Goal: Task Accomplishment & Management: Use online tool/utility

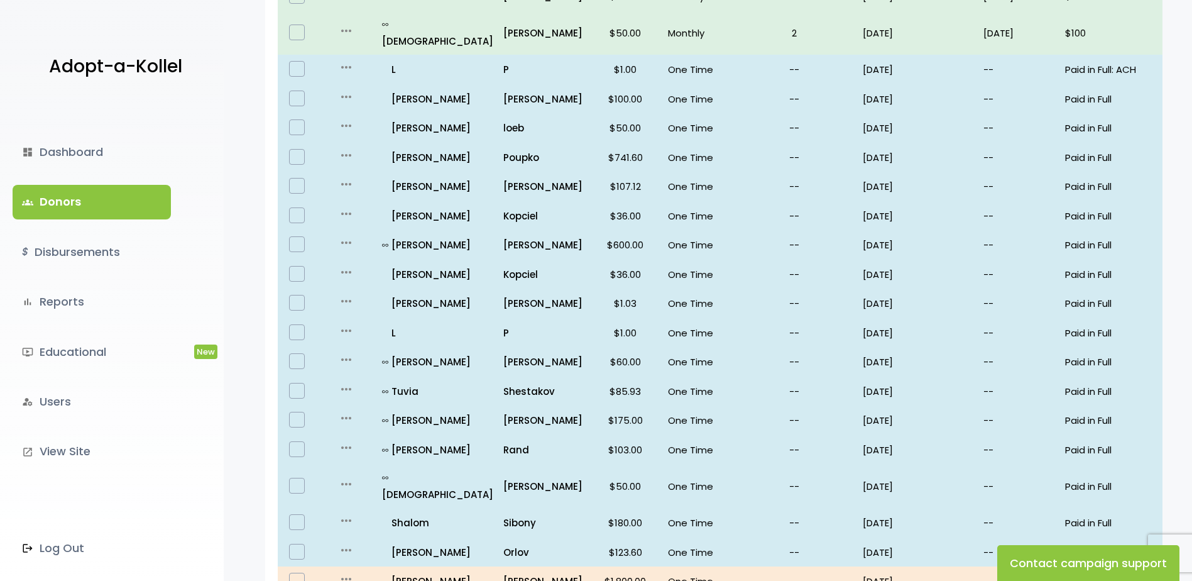
scroll to position [709, 0]
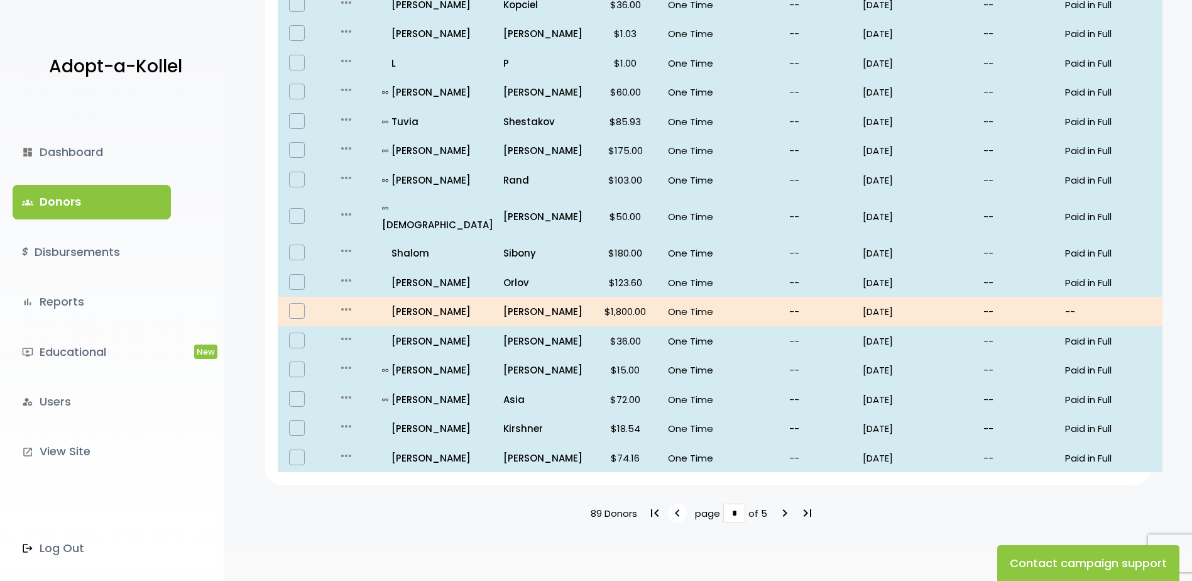
click at [679, 505] on icon "keyboard_arrow_left" at bounding box center [677, 512] width 15 height 15
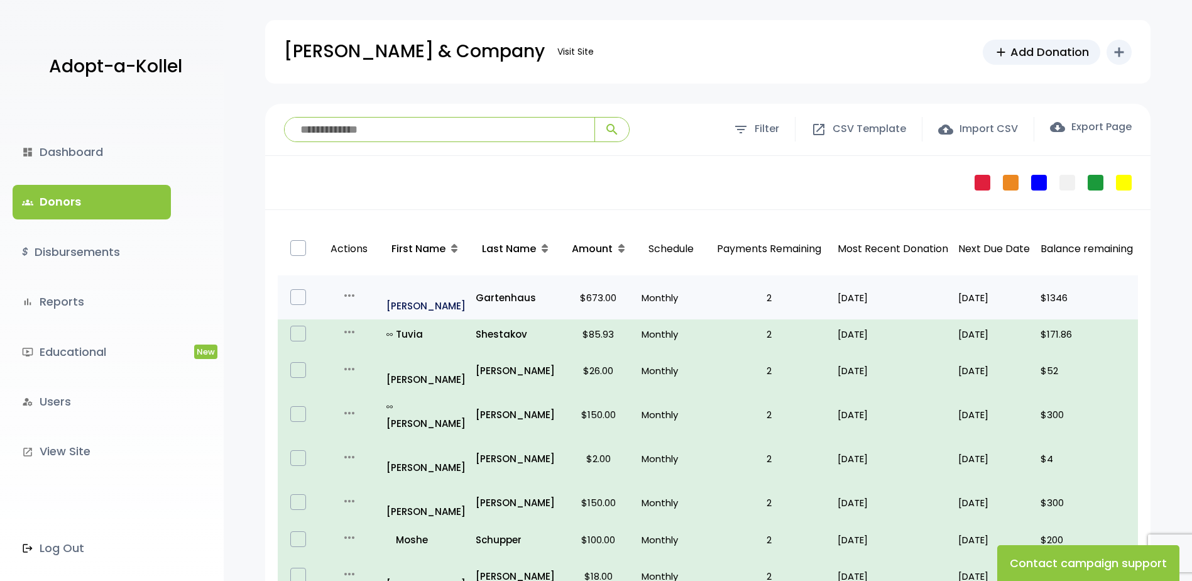
click at [422, 288] on p "all_inclusive Yitzhak" at bounding box center [425, 297] width 79 height 34
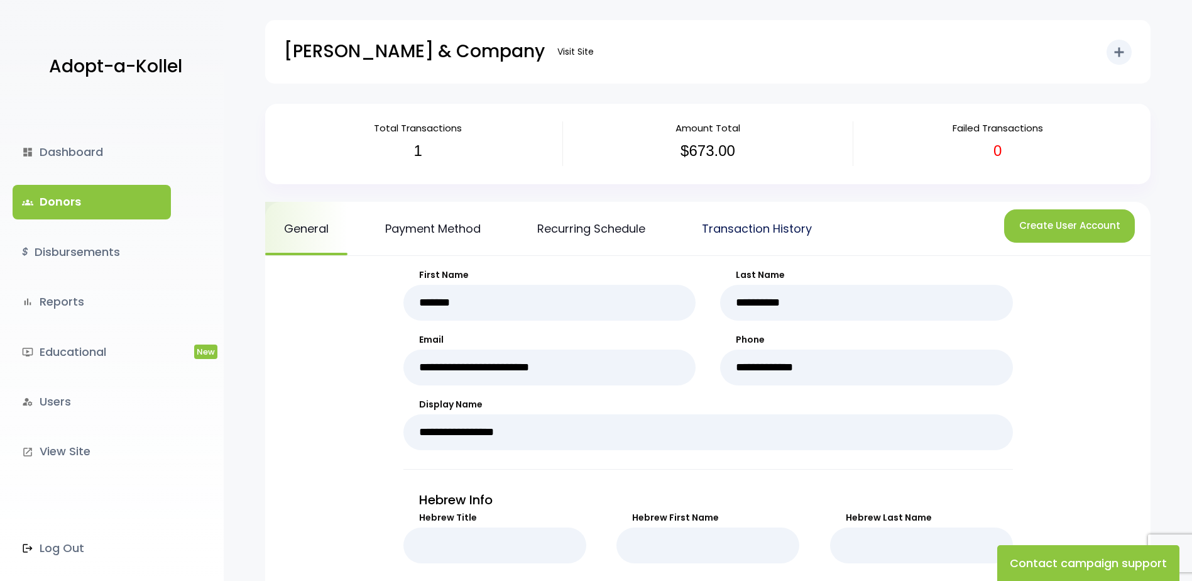
click at [750, 231] on link "Transaction History" at bounding box center [757, 228] width 148 height 53
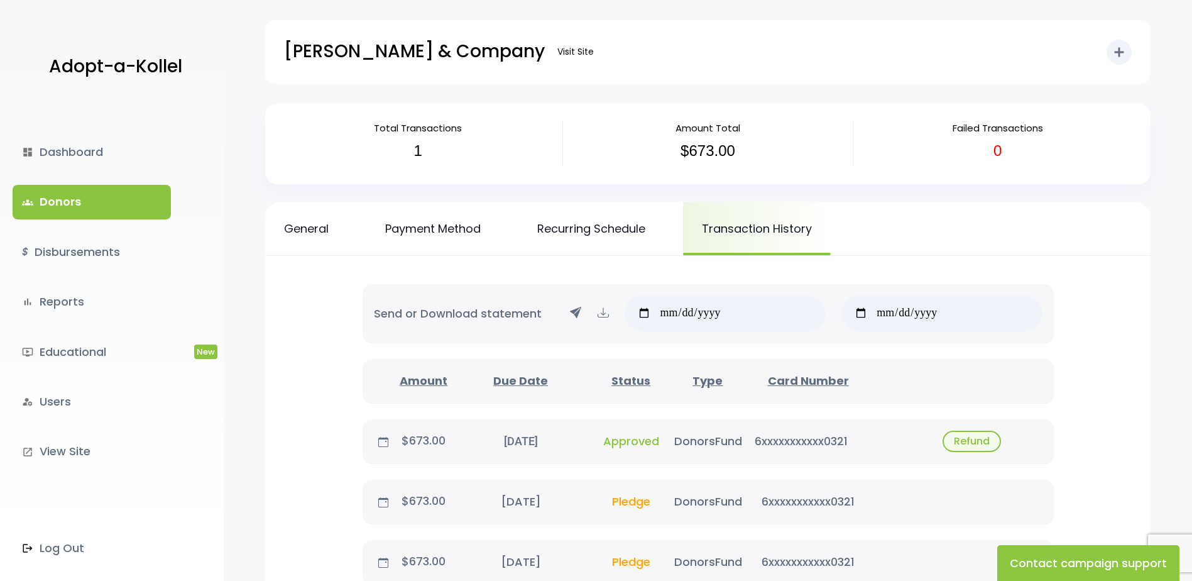
click at [86, 196] on link "groups Donors" at bounding box center [92, 202] width 158 height 34
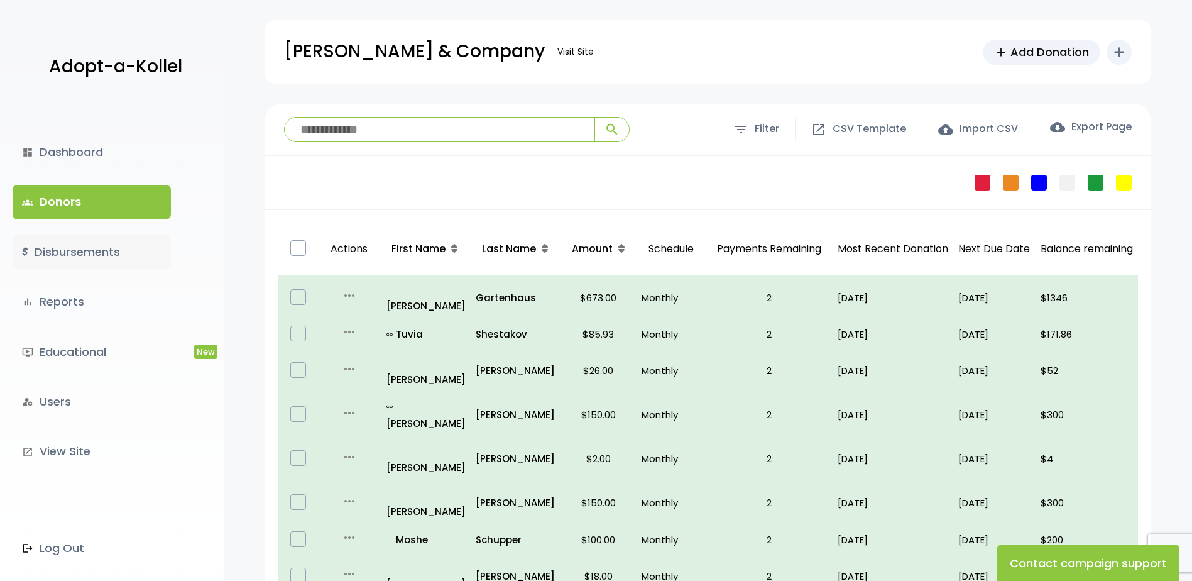
click at [112, 253] on link "$ Disbursements" at bounding box center [92, 252] width 158 height 34
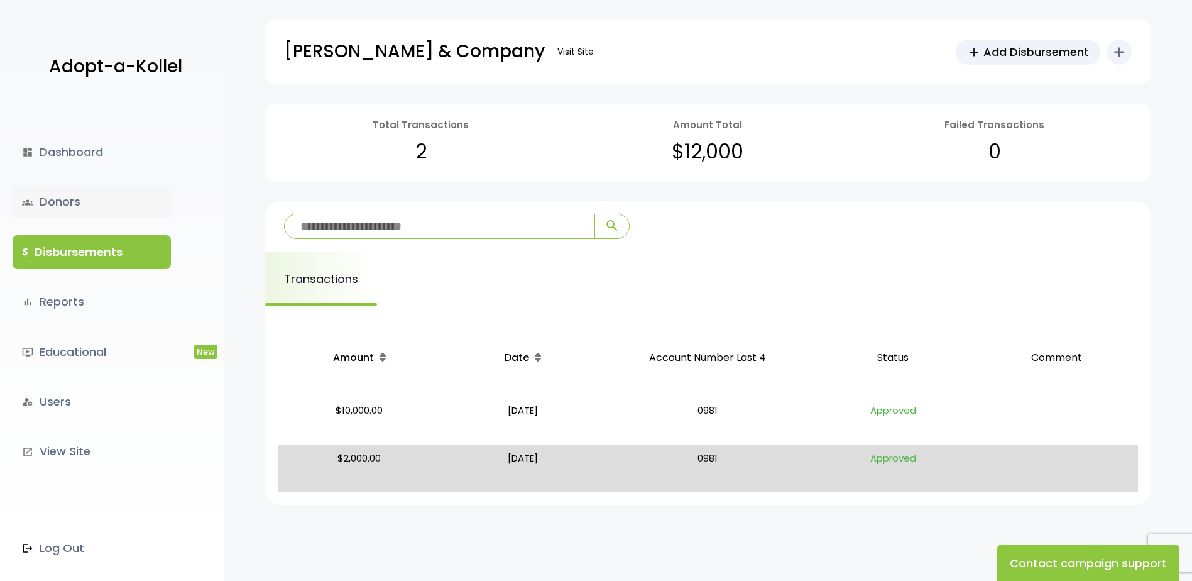
click at [72, 202] on link "groups Donors" at bounding box center [92, 202] width 158 height 34
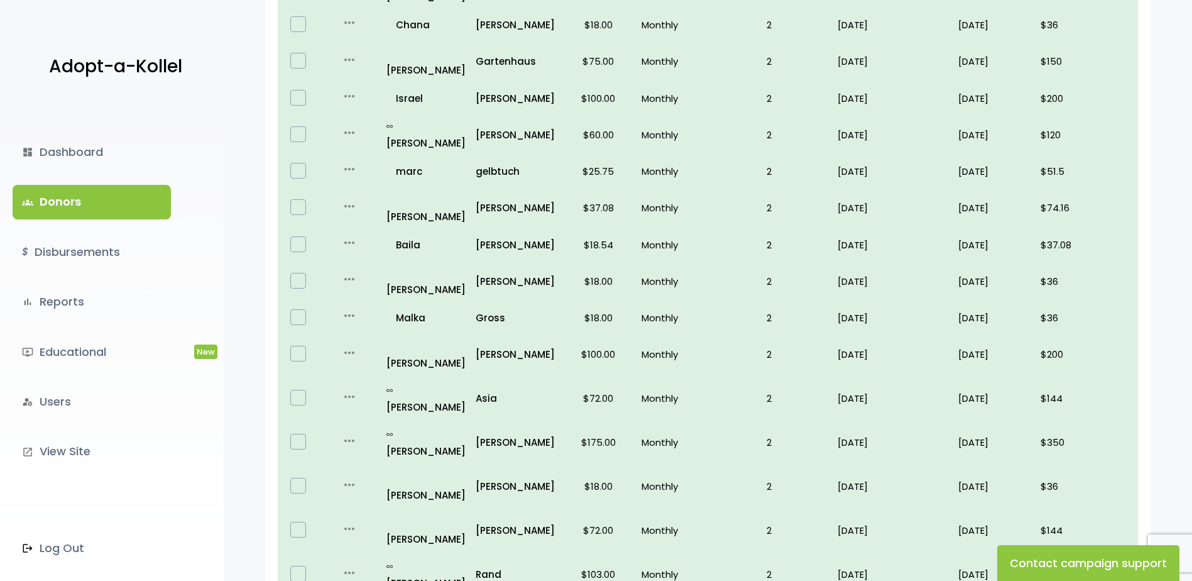
scroll to position [709, 0]
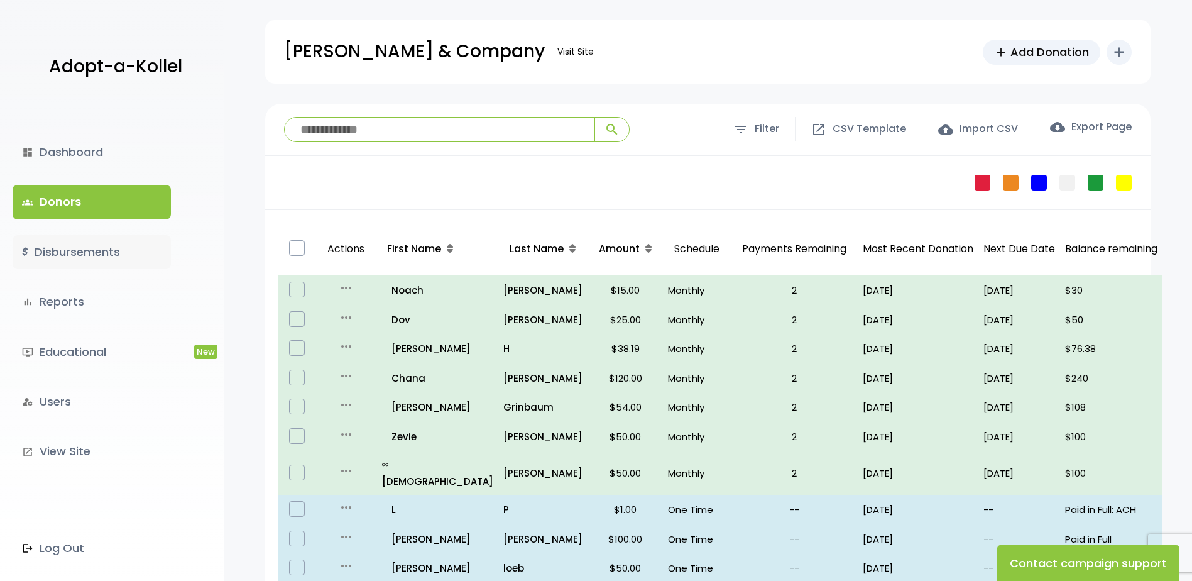
click at [120, 253] on link "$ Disbursements" at bounding box center [92, 252] width 158 height 34
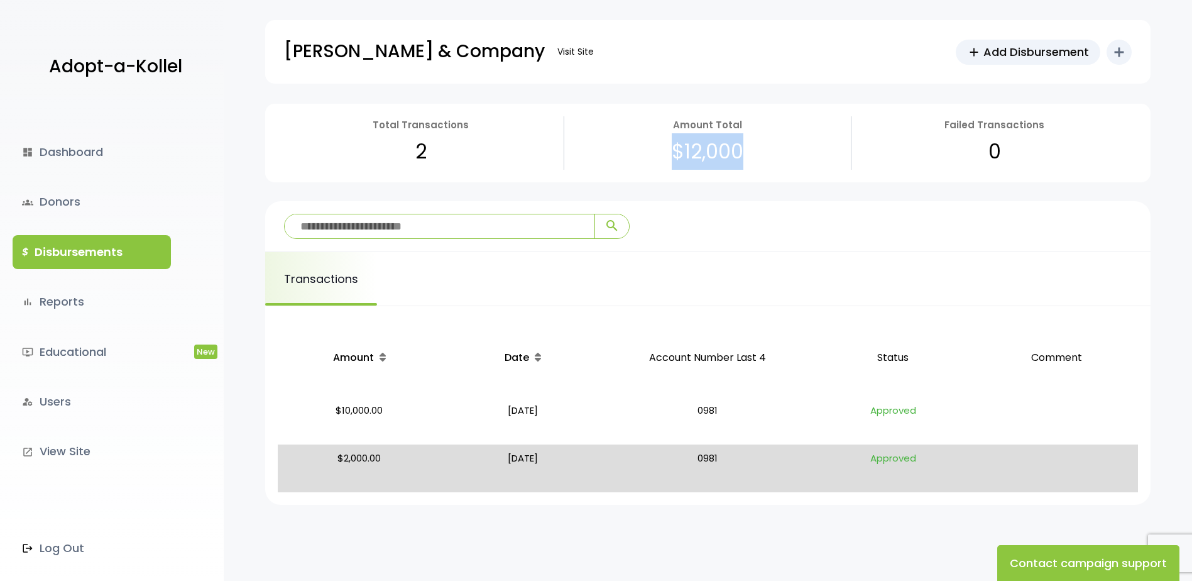
drag, startPoint x: 743, startPoint y: 151, endPoint x: 672, endPoint y: 153, distance: 71.0
click at [672, 153] on p "$12,000" at bounding box center [708, 151] width 72 height 36
drag, startPoint x: 672, startPoint y: 153, endPoint x: 745, endPoint y: 155, distance: 73.6
click at [745, 154] on div "Amount Total $12,000" at bounding box center [707, 142] width 287 height 53
click at [62, 146] on link "dashboard Dashboard" at bounding box center [92, 152] width 158 height 34
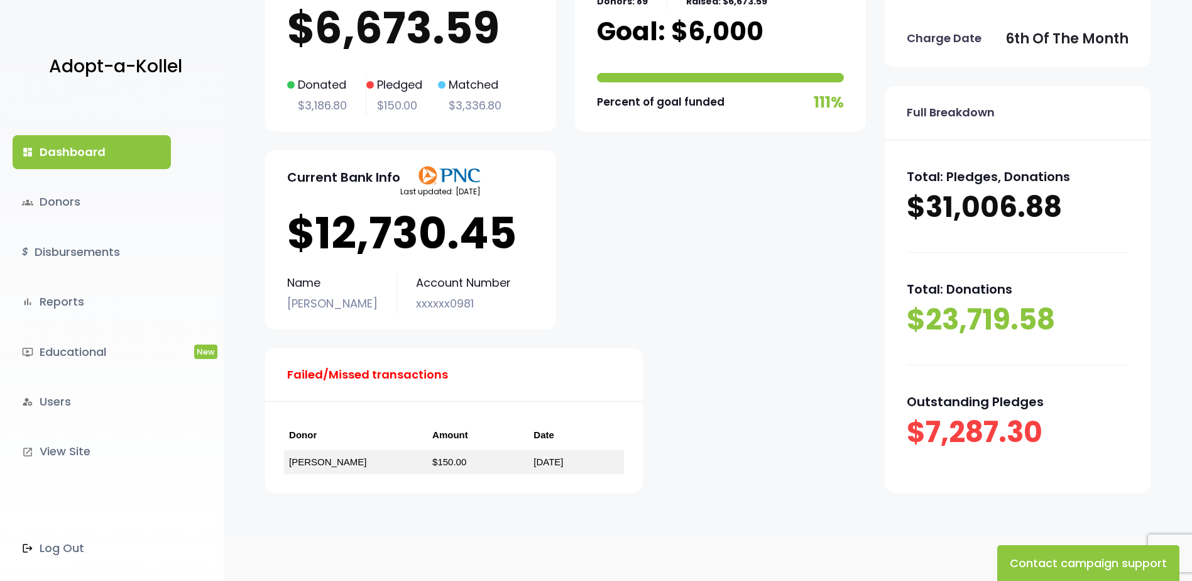
scroll to position [170, 0]
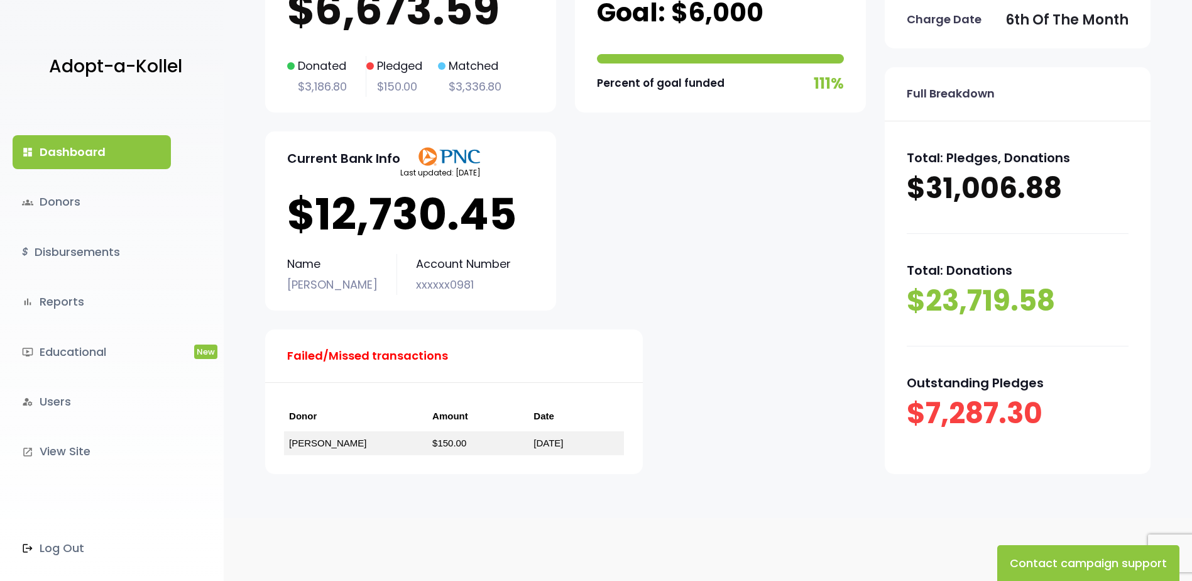
click at [416, 276] on p "xxxxxx0981" at bounding box center [463, 285] width 95 height 20
click at [120, 251] on link "$ Disbursements" at bounding box center [92, 252] width 158 height 34
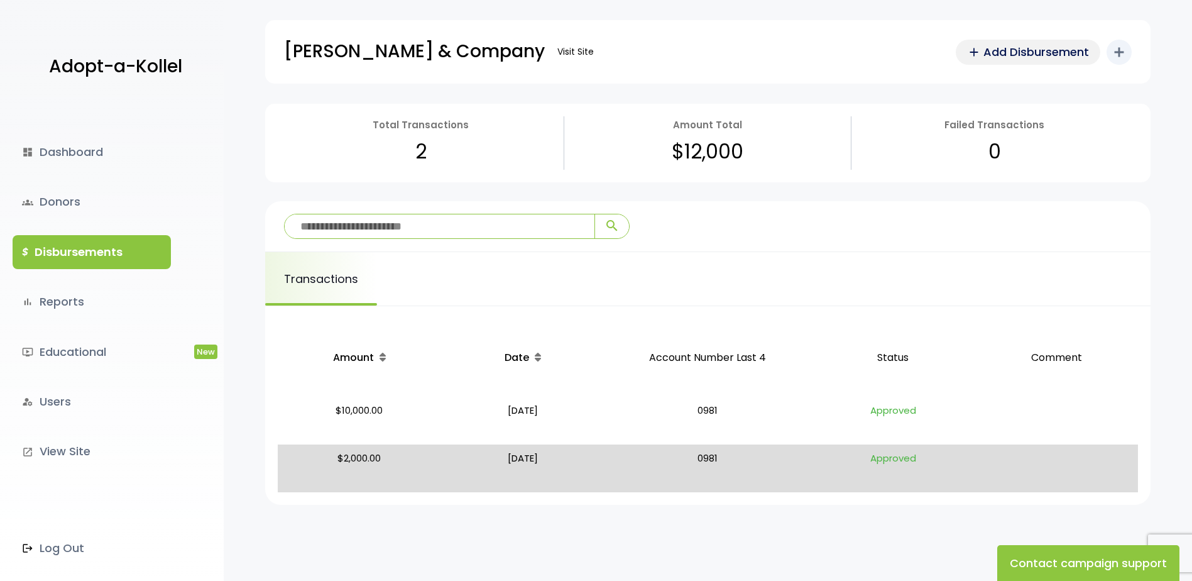
click at [1020, 58] on span "Add Disbursement" at bounding box center [1036, 51] width 106 height 17
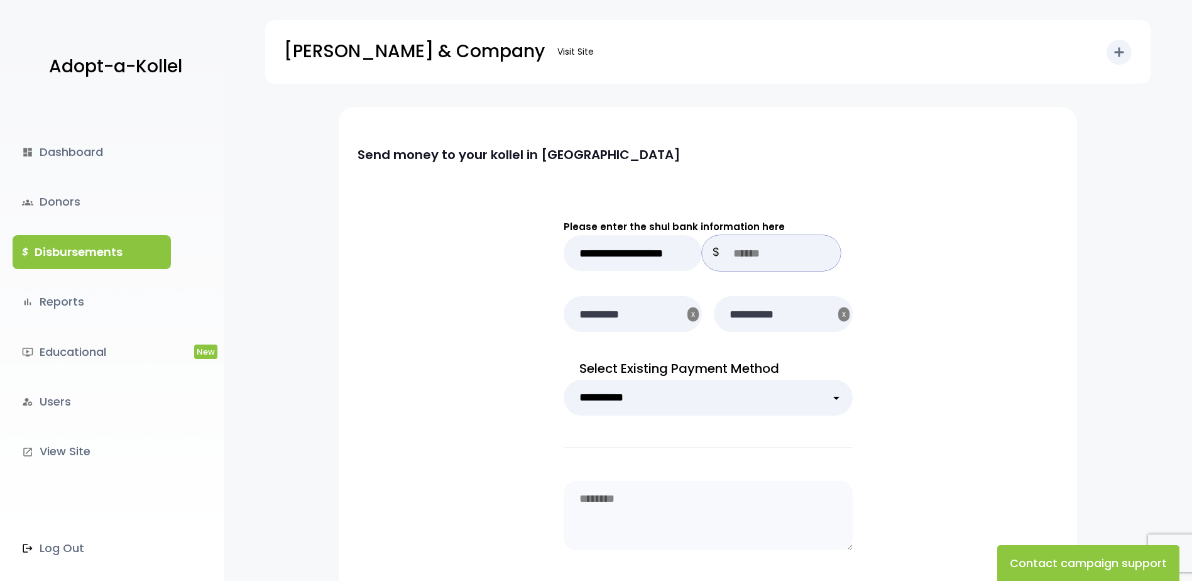
click at [752, 257] on input "text" at bounding box center [771, 253] width 139 height 36
click at [939, 205] on div "**********" at bounding box center [708, 429] width 738 height 528
click at [771, 260] on input "text" at bounding box center [771, 253] width 139 height 36
type input "*****"
click at [917, 248] on div "**********" at bounding box center [708, 429] width 738 height 528
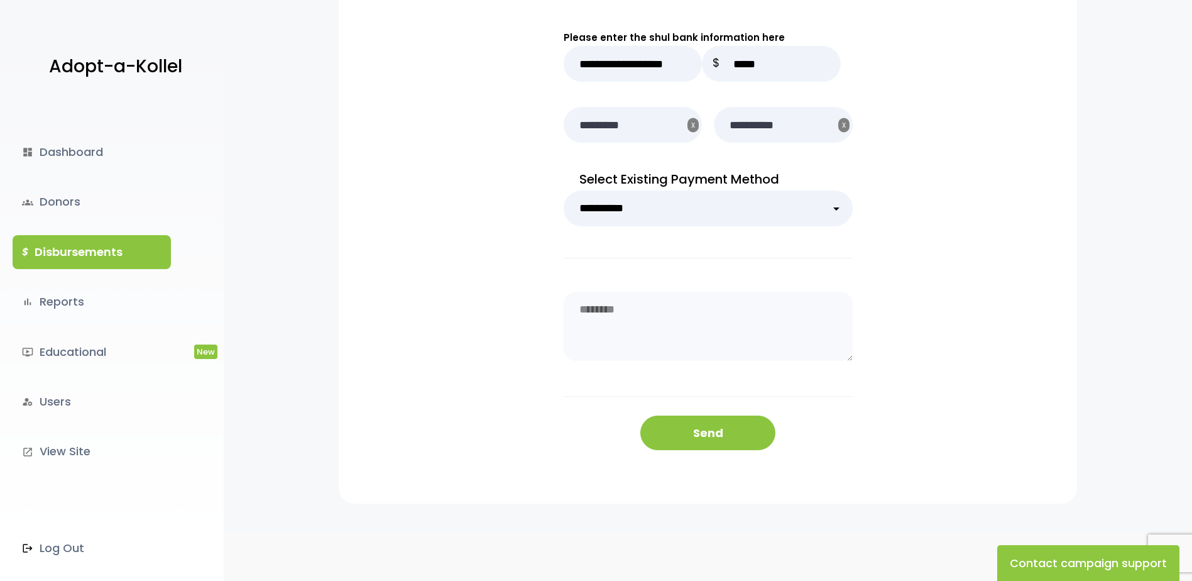
scroll to position [203, 0]
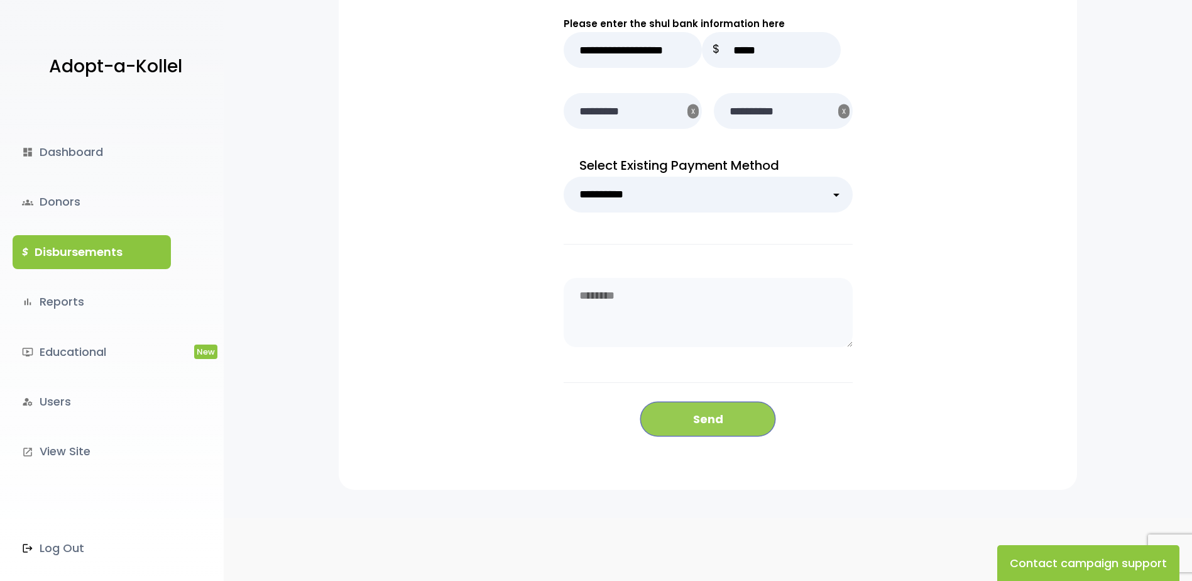
click at [728, 428] on button "Send" at bounding box center [707, 419] width 135 height 35
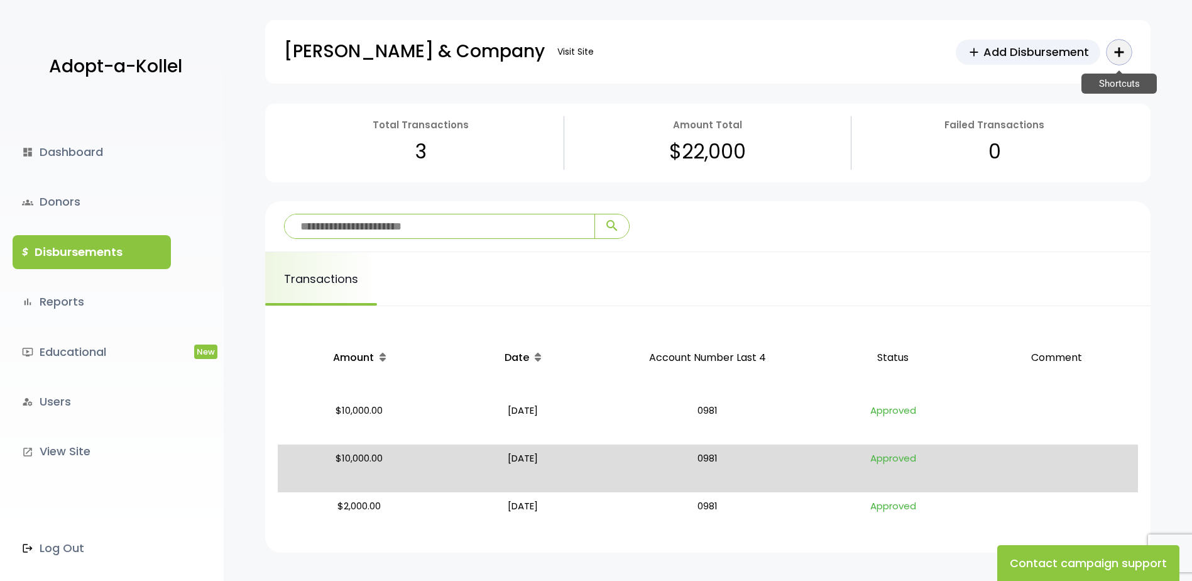
click at [1123, 57] on icon "add" at bounding box center [1119, 52] width 15 height 15
click at [669, 6] on div "[PERSON_NAME] & Company Visit Site add Add Disbursement add Shortcuts person Do…" at bounding box center [708, 42] width 968 height 84
click at [1121, 48] on icon "add" at bounding box center [1118, 51] width 21 height 21
